Goal: Transaction & Acquisition: Purchase product/service

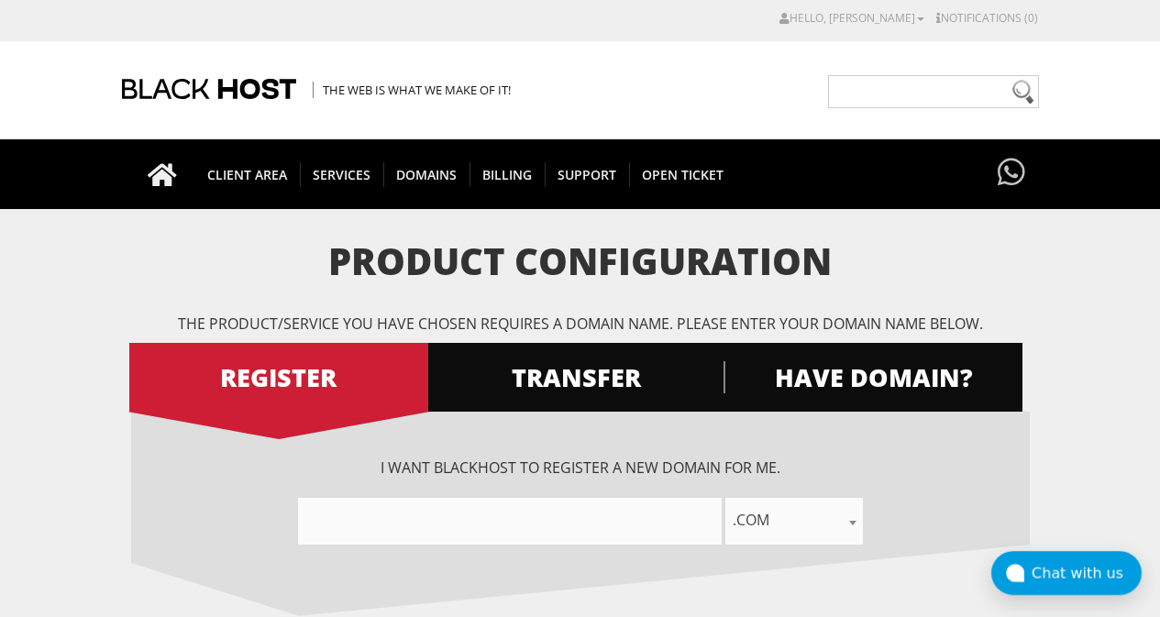
click at [483, 512] on input"] "text" at bounding box center [510, 521] width 424 height 47
type input"] "r"
type input"] "R"
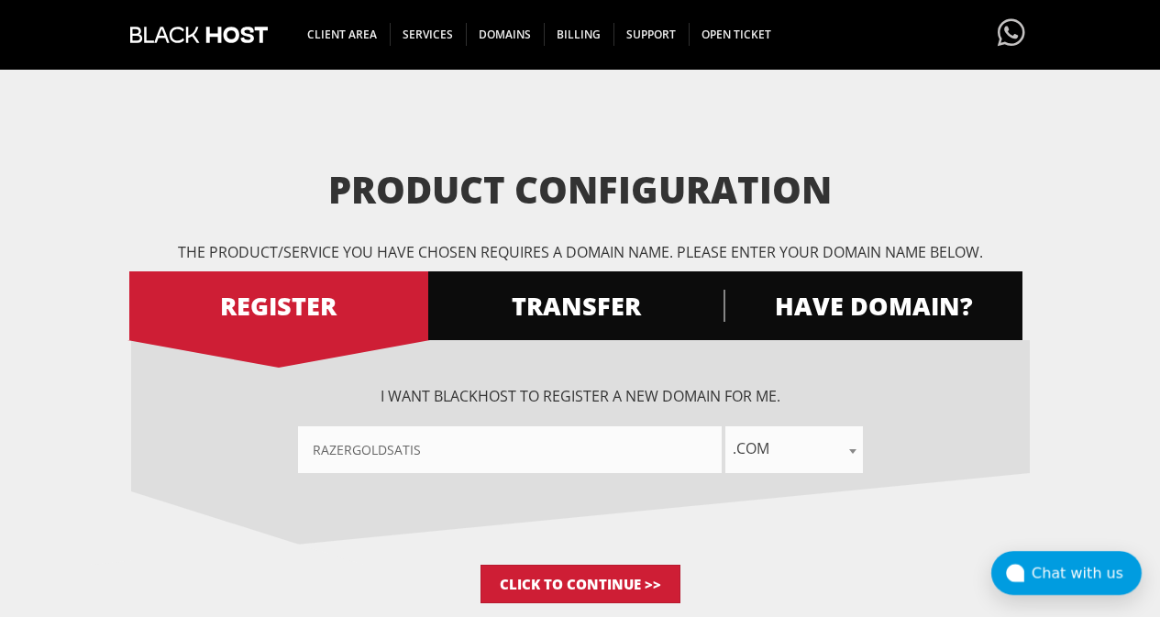
scroll to position [183, 0]
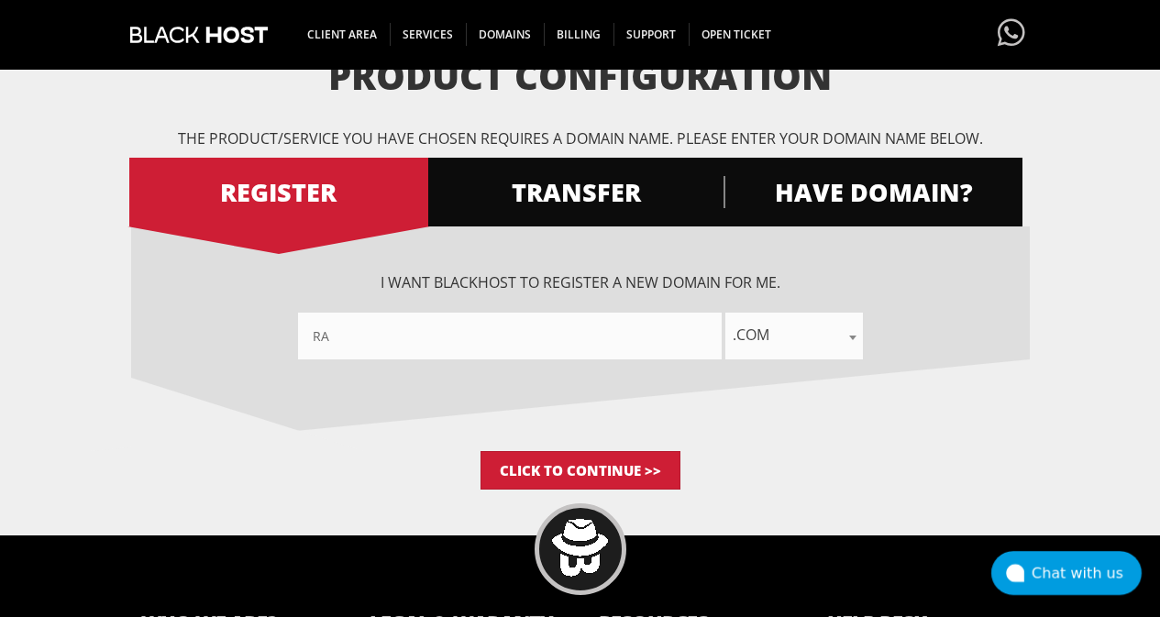
type input"] "r"
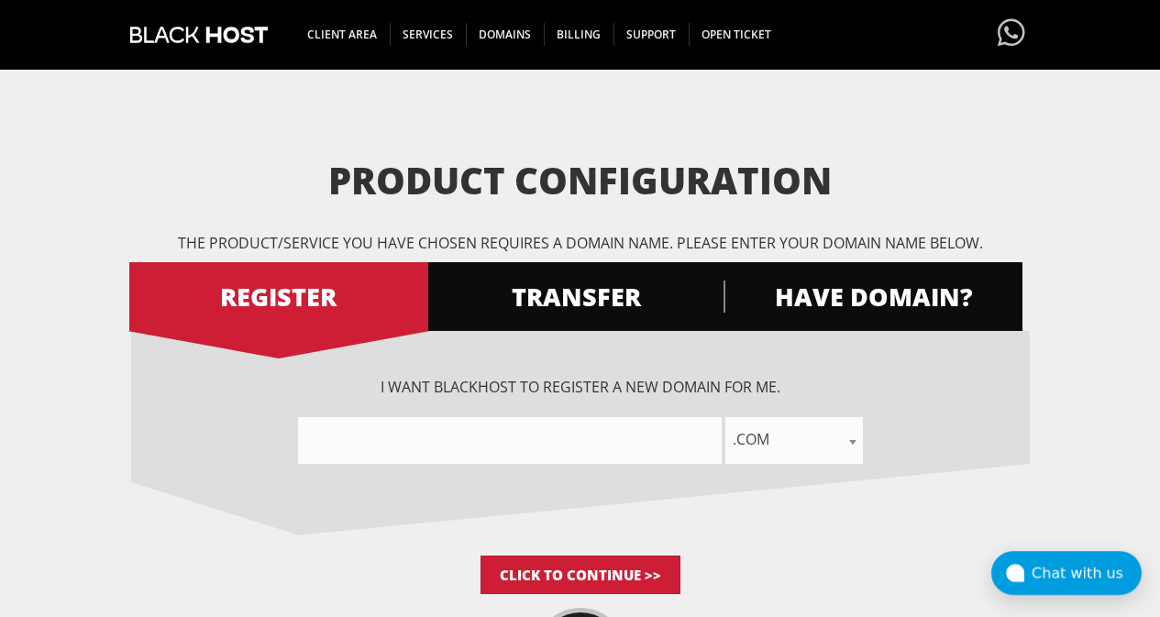
scroll to position [0, 0]
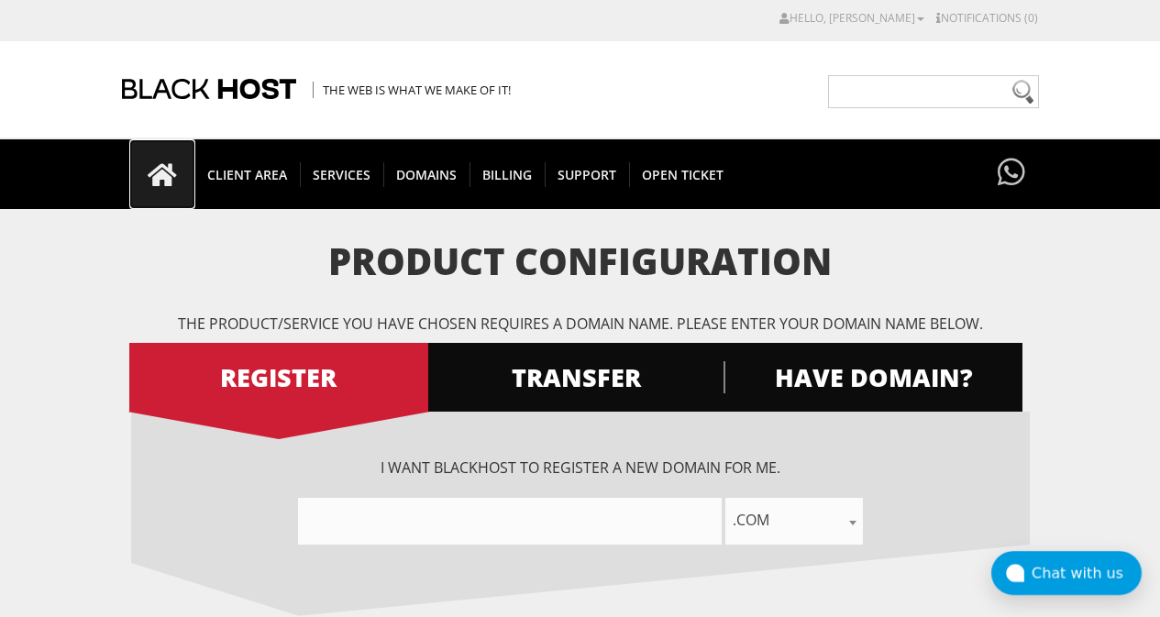
click at [162, 177] on icon at bounding box center [162, 175] width 66 height 26
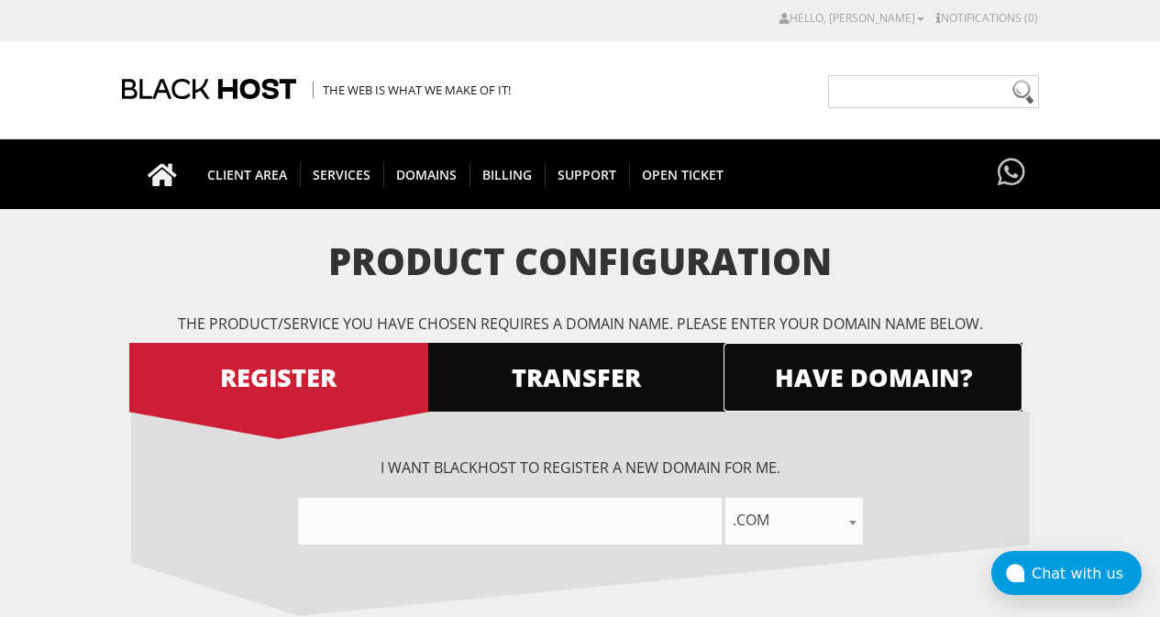
click at [890, 390] on span "HAVE DOMAIN?" at bounding box center [872, 377] width 299 height 32
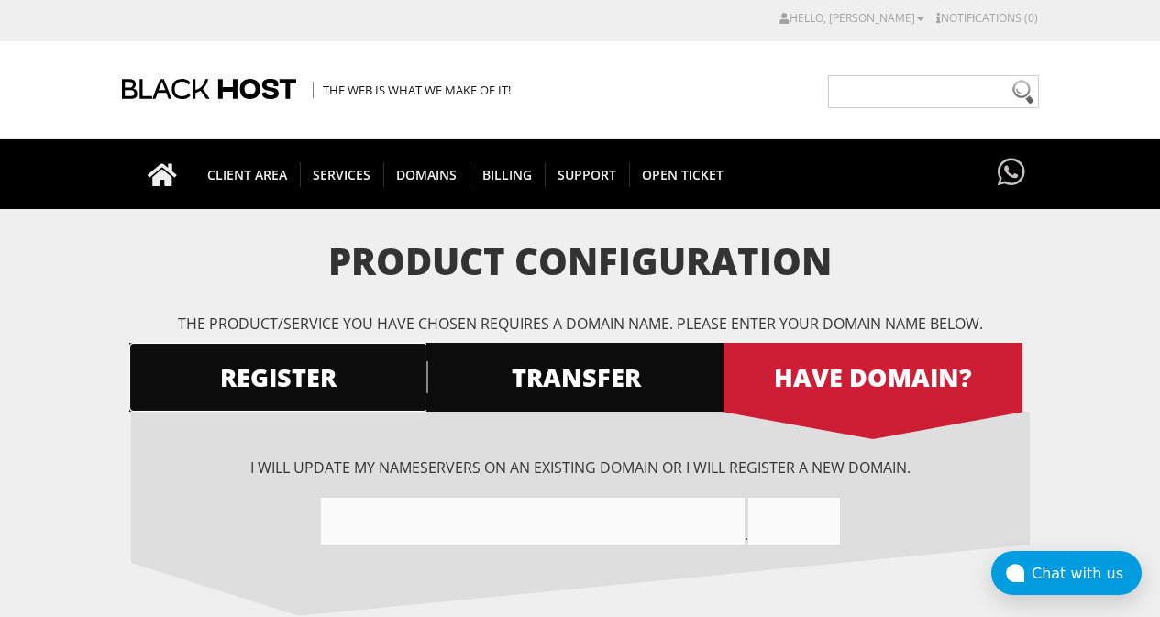
click at [318, 374] on span "REGISTER" at bounding box center [278, 377] width 299 height 32
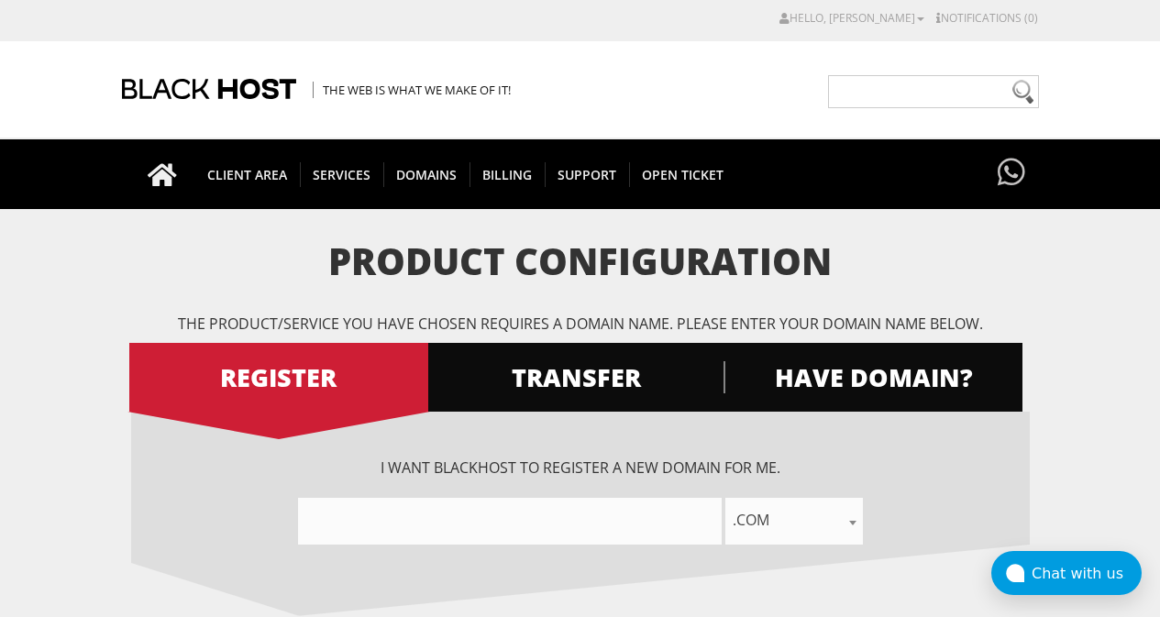
click at [474, 522] on input"] "text" at bounding box center [510, 521] width 424 height 47
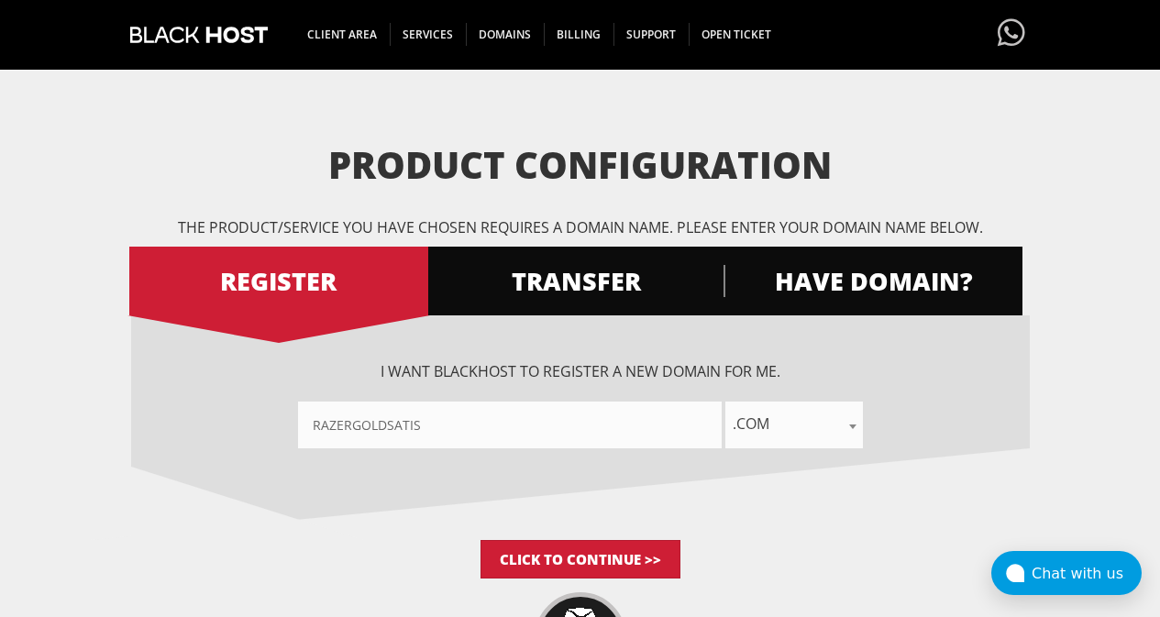
scroll to position [275, 0]
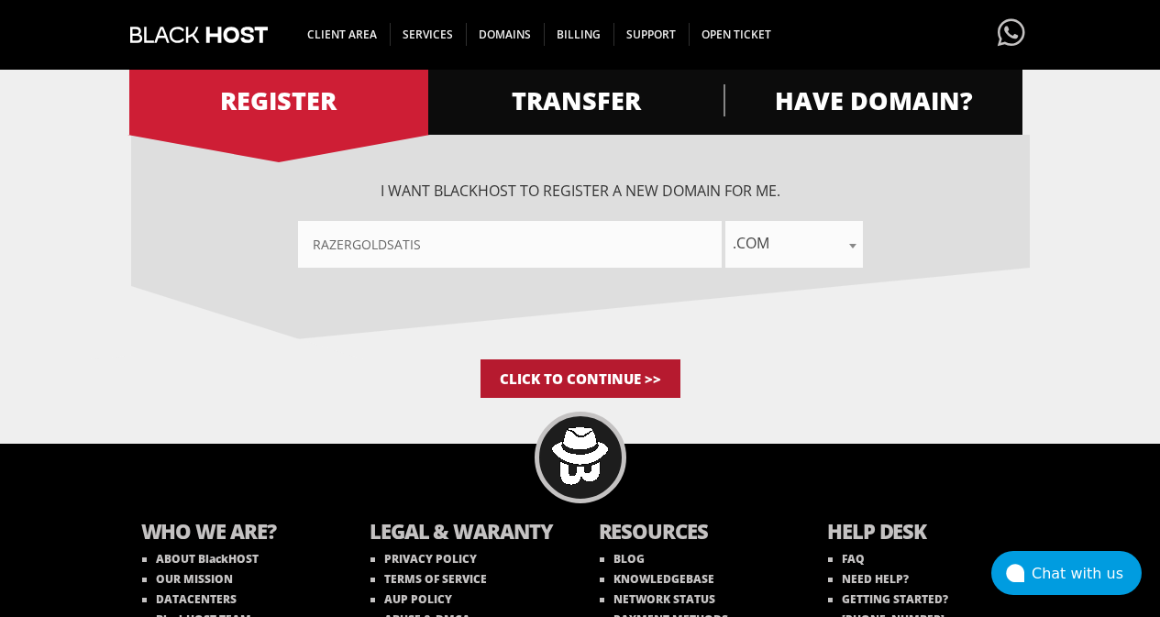
type input"] "razergoldsatis"
click at [571, 385] on input "Click to Continue >>" at bounding box center [580, 378] width 200 height 39
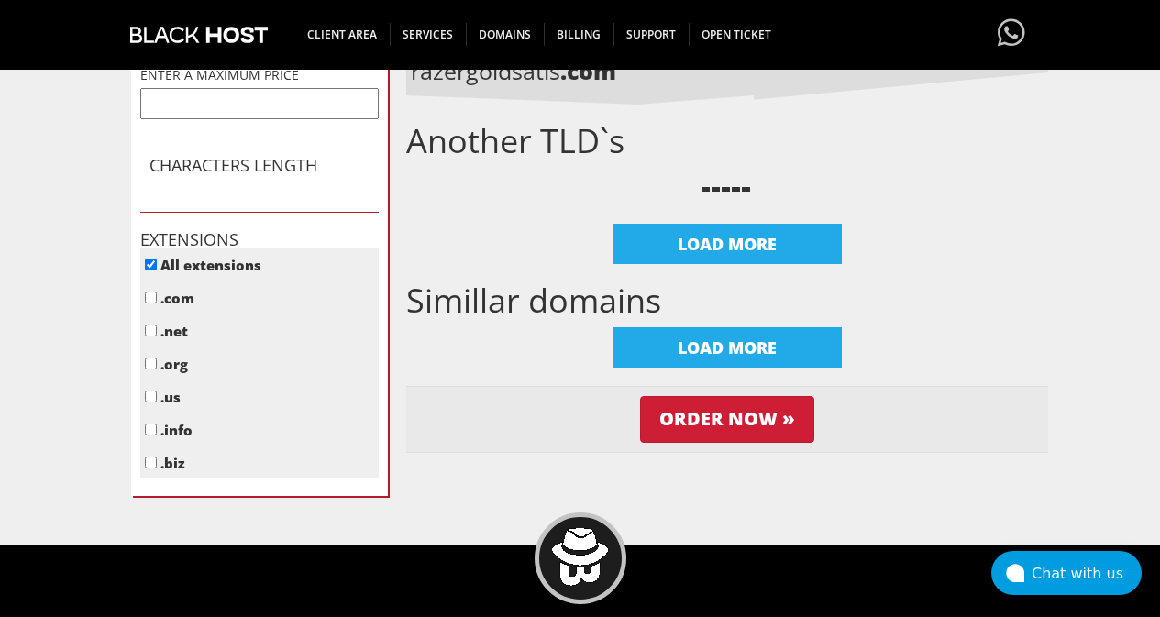
scroll to position [733, 0]
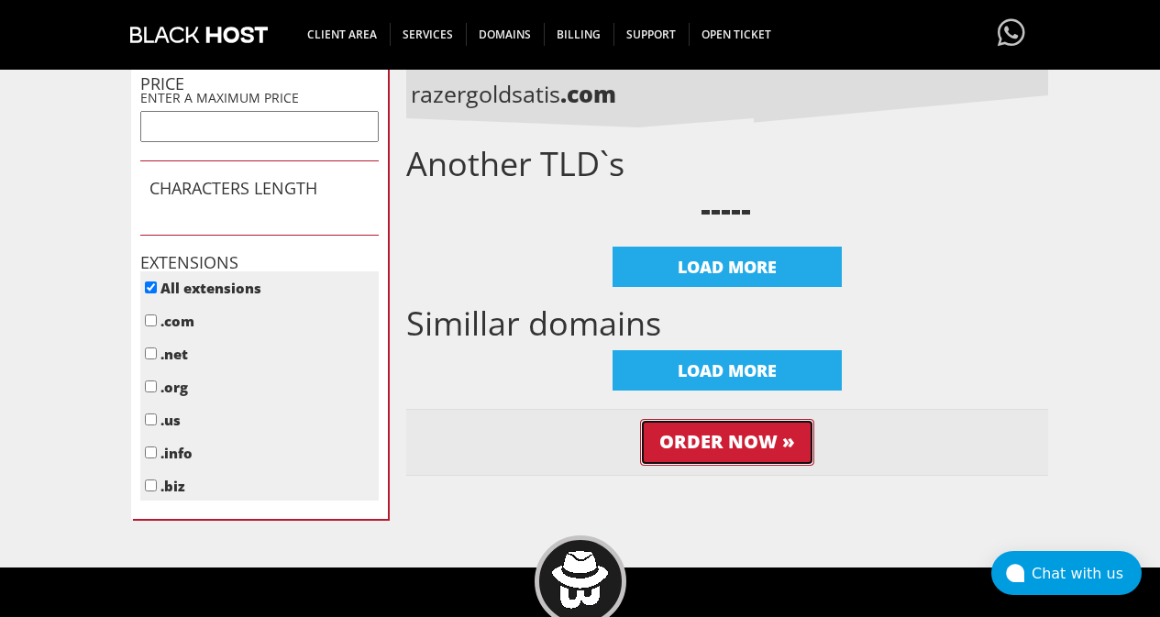
click at [689, 444] on input "Order Now »" at bounding box center [727, 442] width 174 height 47
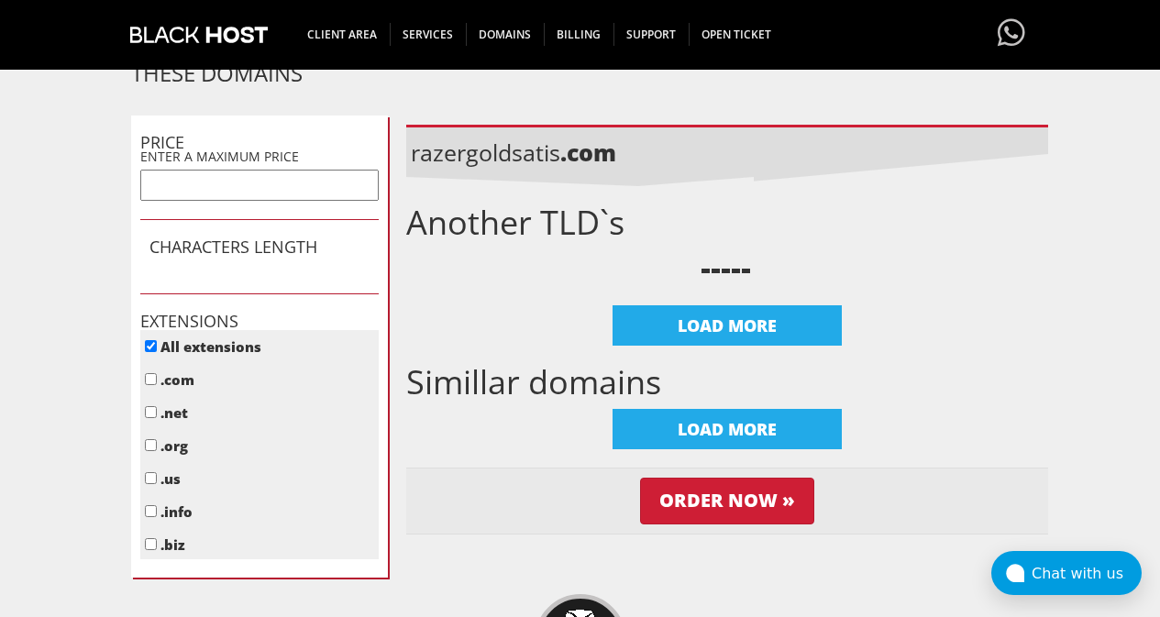
scroll to position [671, 0]
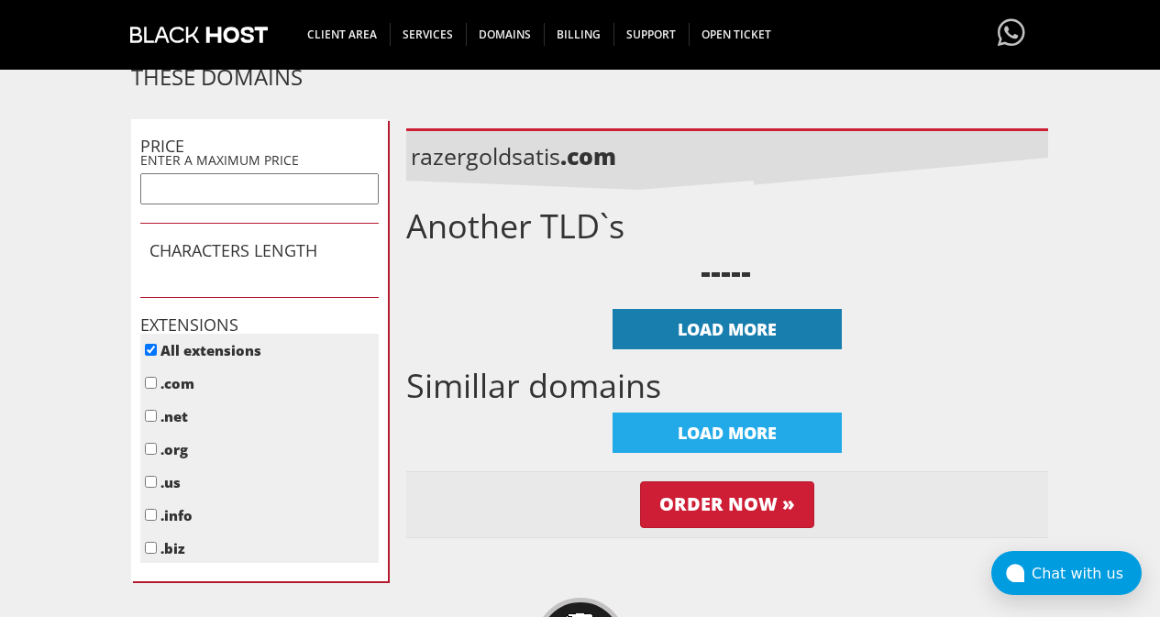
click at [729, 325] on div "LOAD MORE" at bounding box center [726, 329] width 229 height 40
